Goal: Task Accomplishment & Management: Use online tool/utility

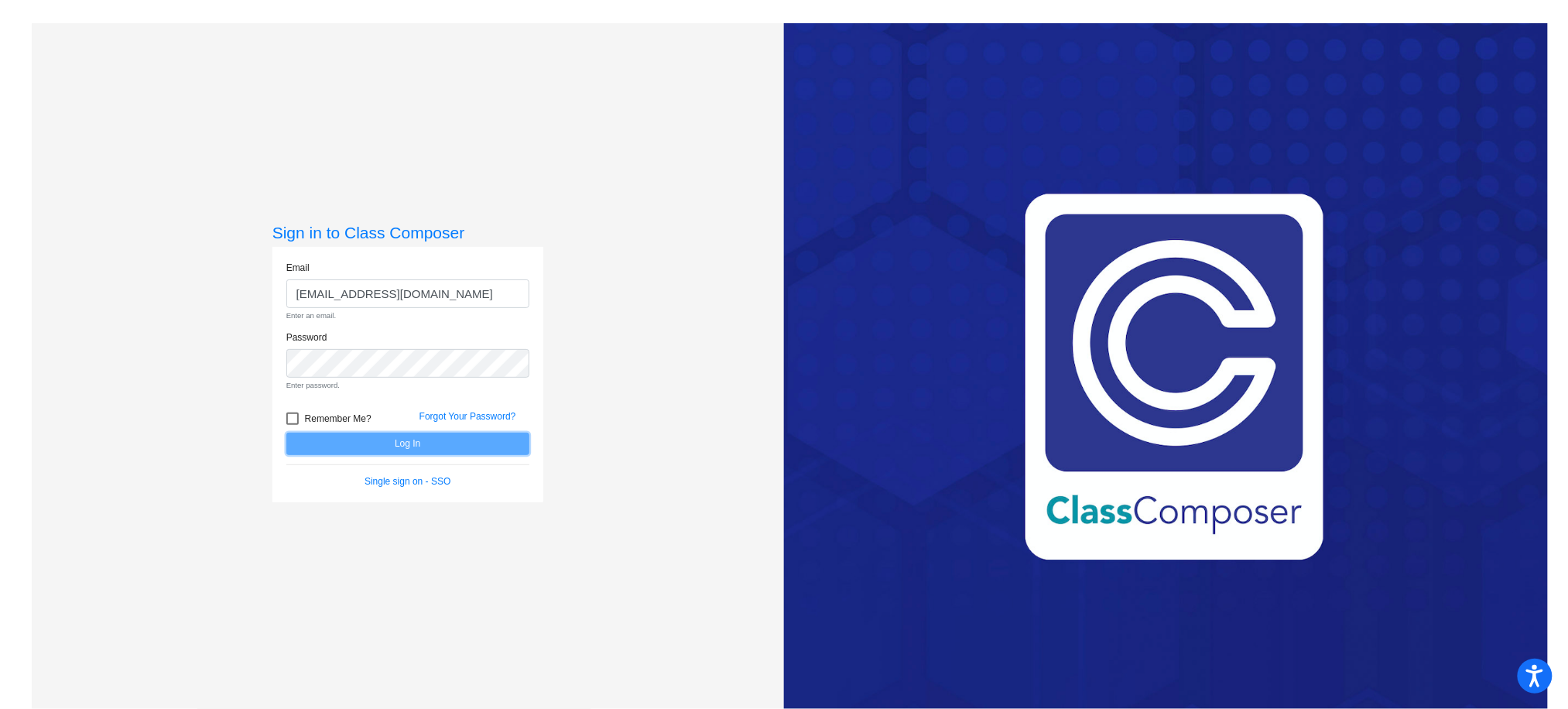
click at [378, 438] on form "Email [EMAIL_ADDRESS][DOMAIN_NAME] Enter an email. Password Enter password. Rem…" at bounding box center [408, 375] width 243 height 228
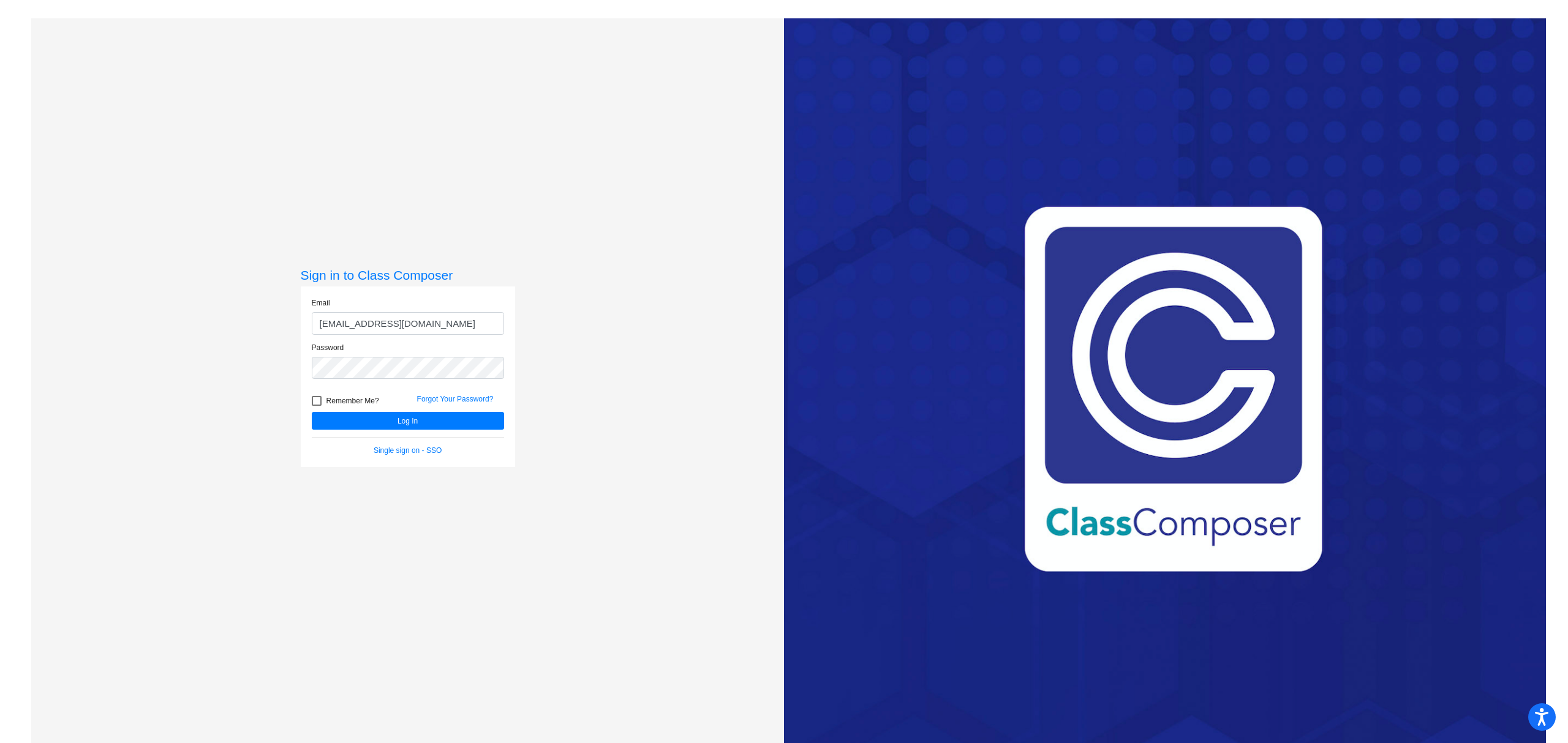
click at [402, 339] on div "Email [EMAIL_ADDRESS][DOMAIN_NAME]" at bounding box center [408, 319] width 210 height 45
click at [393, 319] on input "[EMAIL_ADDRESS][DOMAIN_NAME]" at bounding box center [408, 323] width 192 height 23
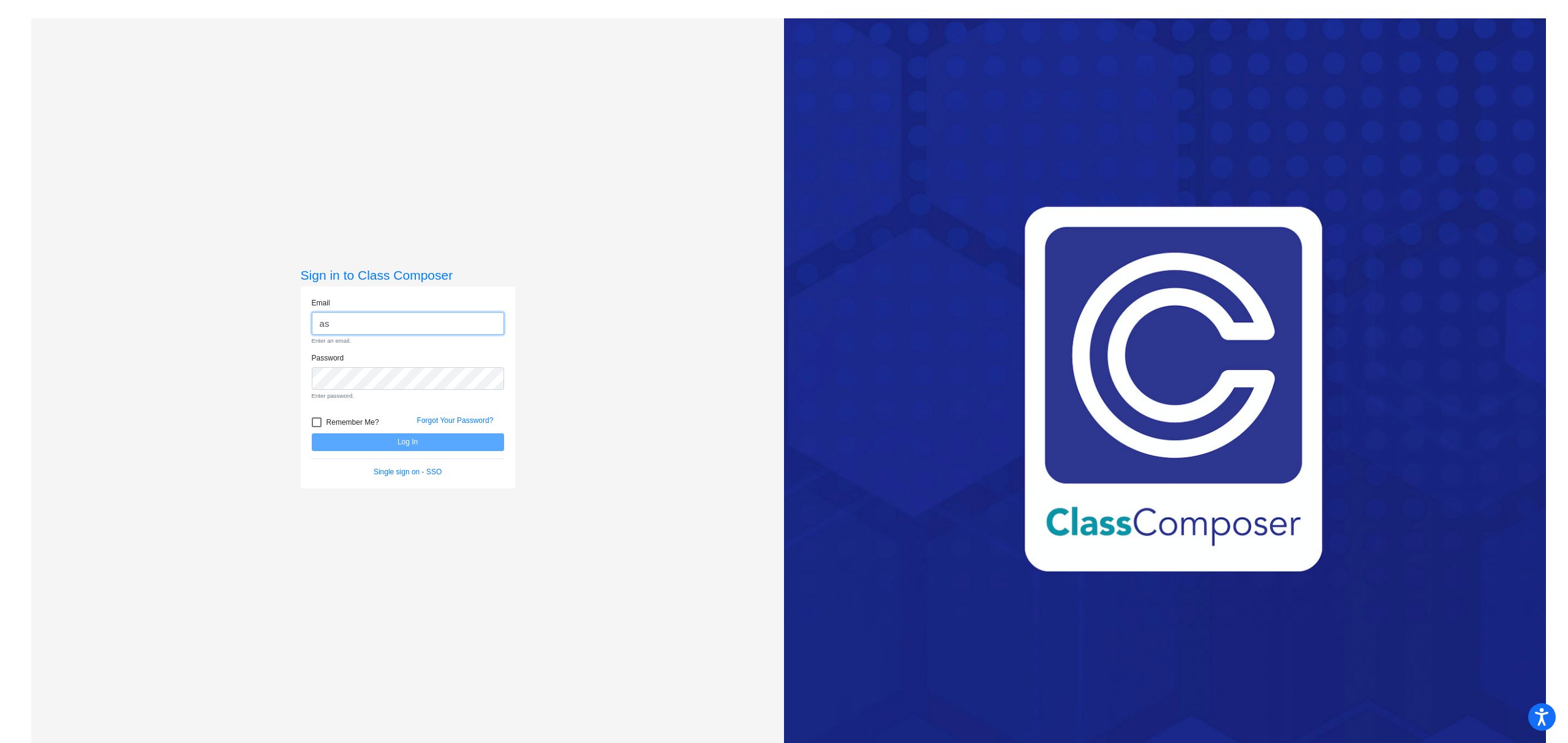
type input "[EMAIL_ADDRESS][DOMAIN_NAME]"
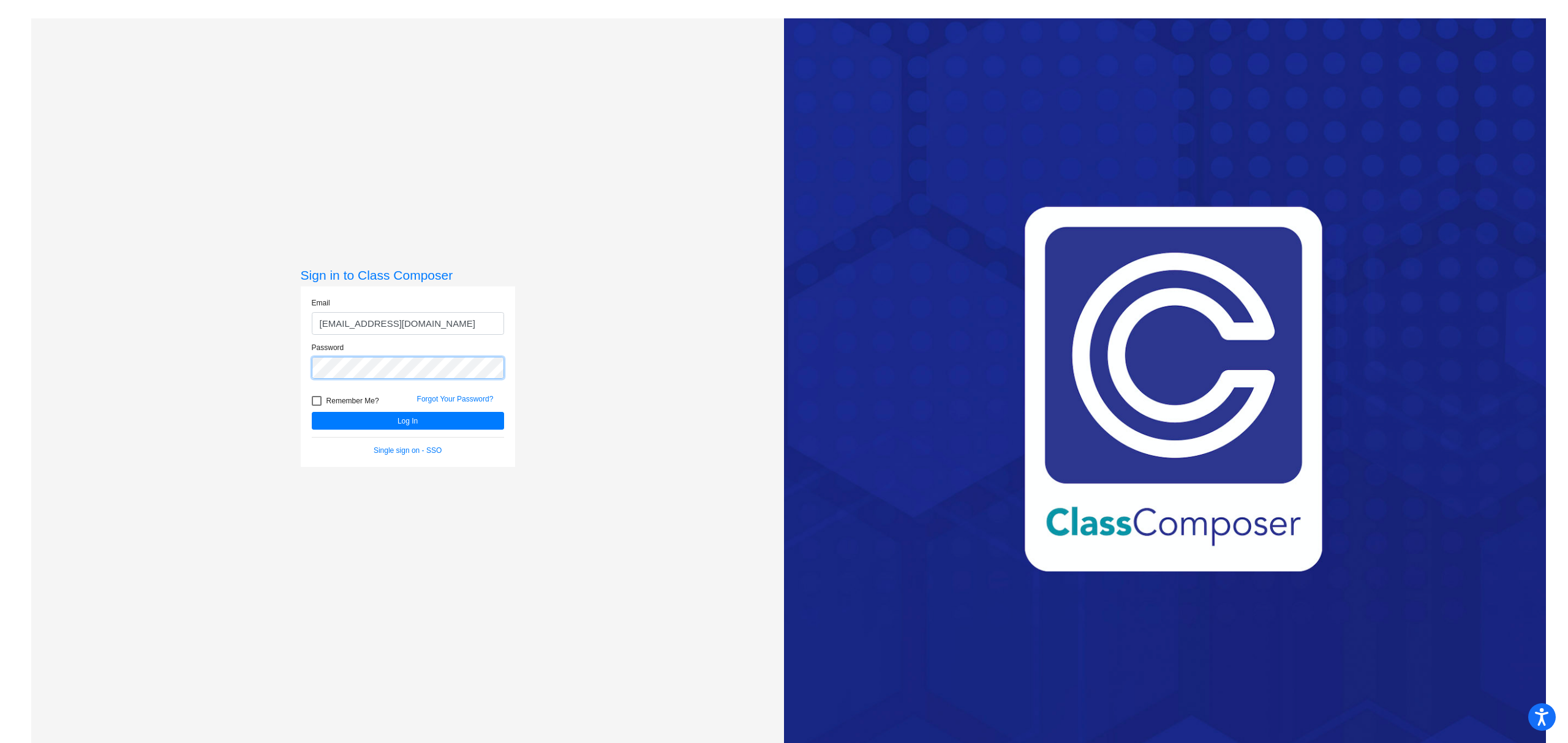
click at [312, 412] on button "Log In" at bounding box center [408, 421] width 192 height 18
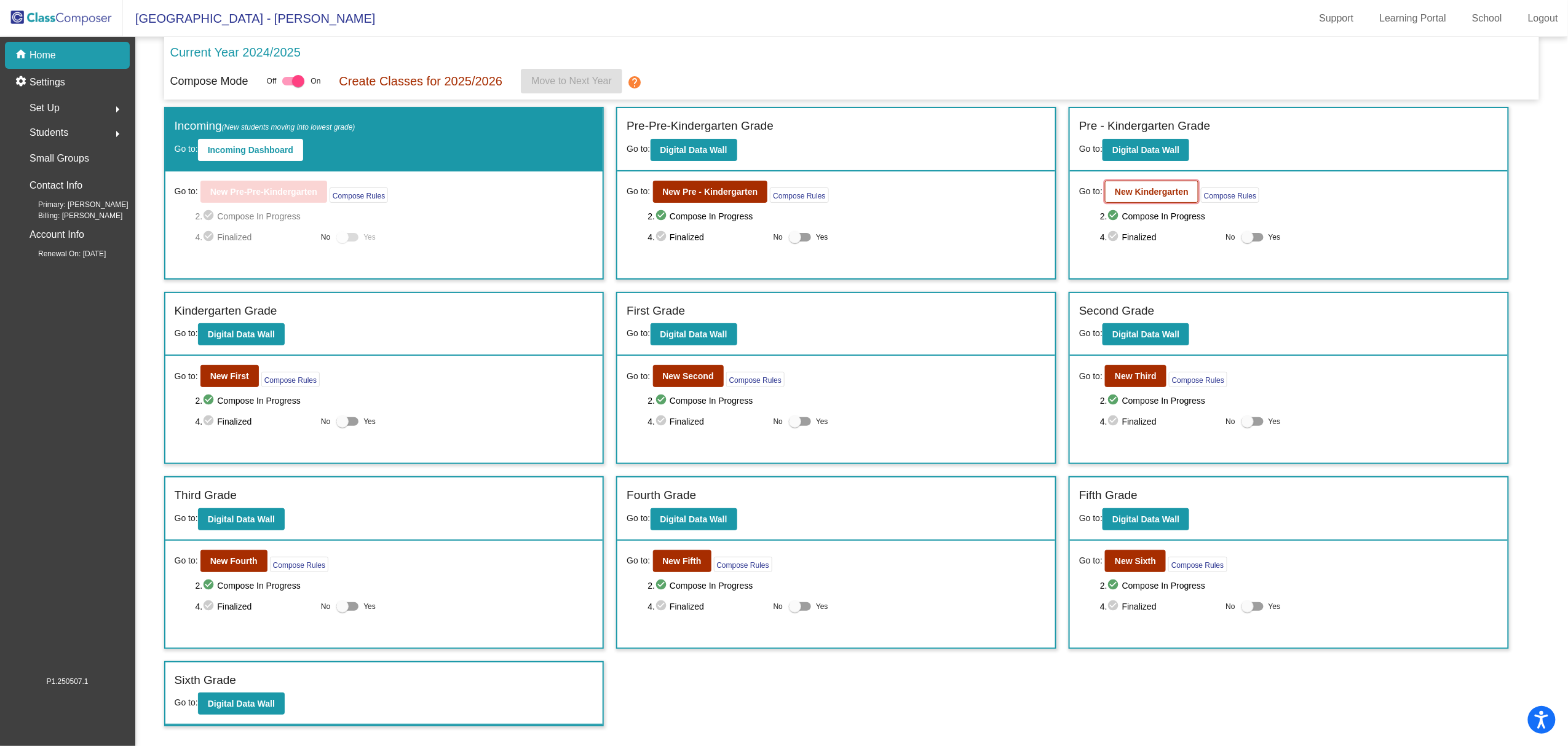
click at [1160, 191] on b "New Kindergarten" at bounding box center [1152, 191] width 74 height 10
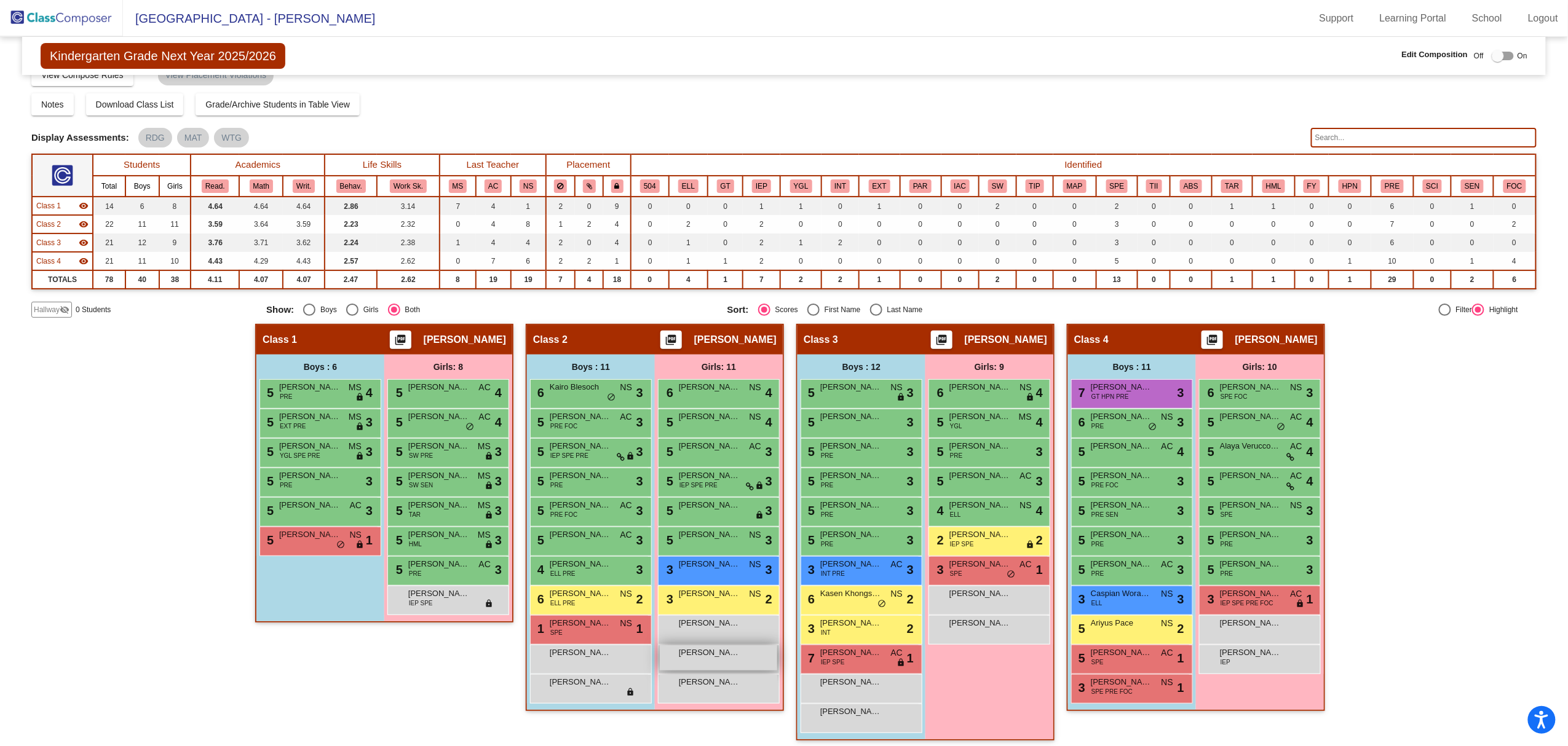
scroll to position [24, 0]
